Goal: Check status

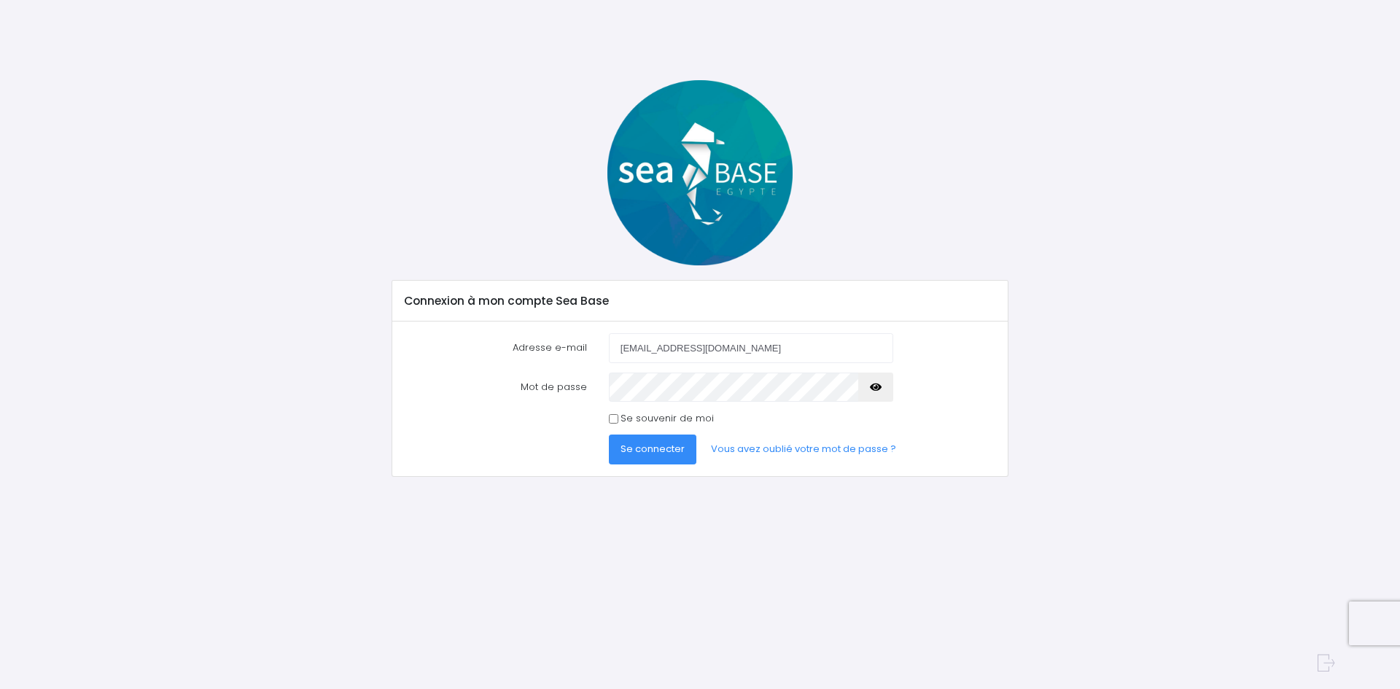
click at [654, 448] on span "Se connecter" at bounding box center [653, 449] width 64 height 14
click at [730, 451] on link "Vous avez oublié votre mot de passe ?" at bounding box center [803, 449] width 209 height 29
drag, startPoint x: 728, startPoint y: 349, endPoint x: 610, endPoint y: 336, distance: 118.1
click at [610, 335] on input "[EMAIL_ADDRESS][DOMAIN_NAME]" at bounding box center [751, 347] width 284 height 29
type input "[EMAIL_ADDRESS][DOMAIN_NAME]"
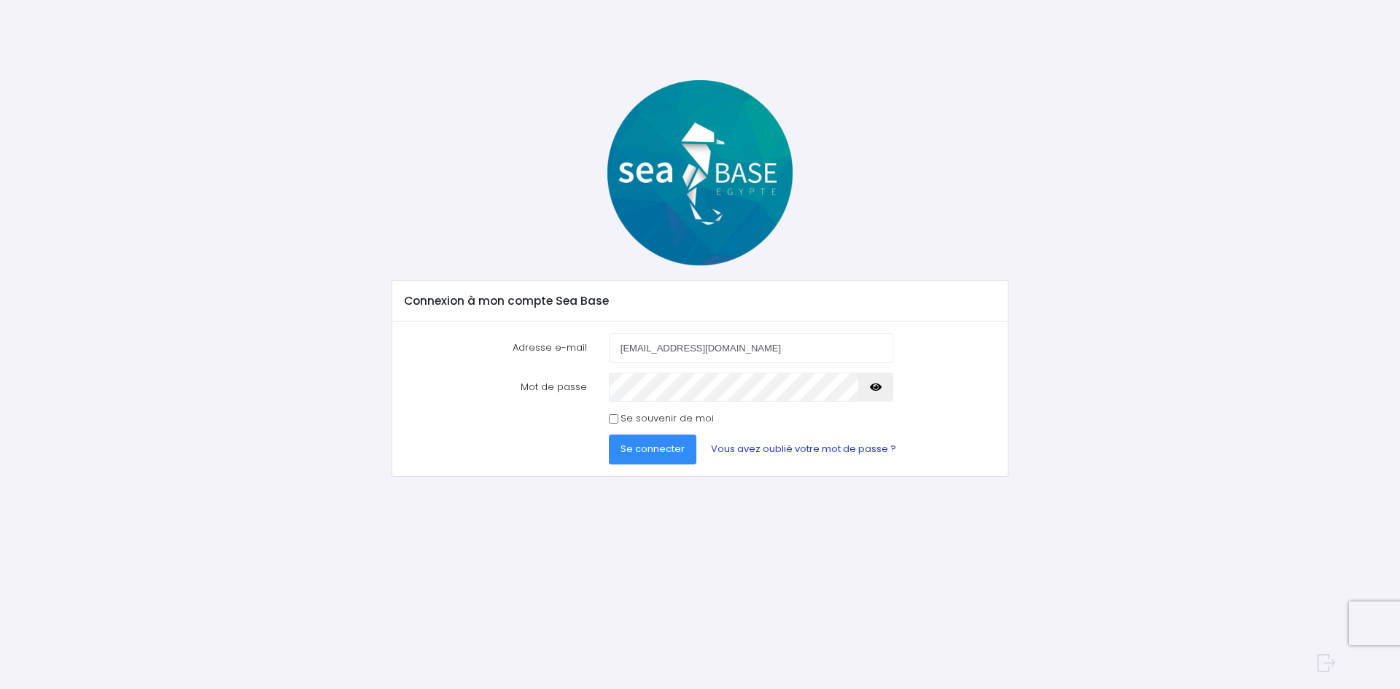
click at [739, 445] on link "Vous avez oublié votre mot de passe ?" at bounding box center [803, 449] width 209 height 29
